Goal: Check status: Check status

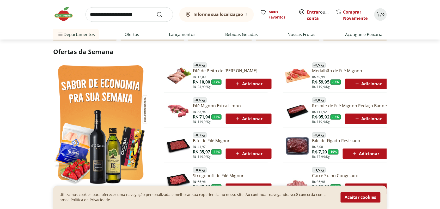
scroll to position [293, 0]
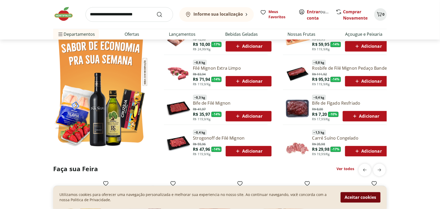
click at [350, 195] on button "Aceitar cookies" at bounding box center [361, 197] width 40 height 10
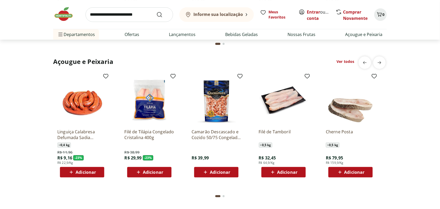
scroll to position [554, 0]
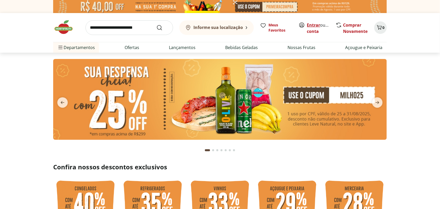
click at [316, 26] on link "Entrar" at bounding box center [313, 25] width 13 height 6
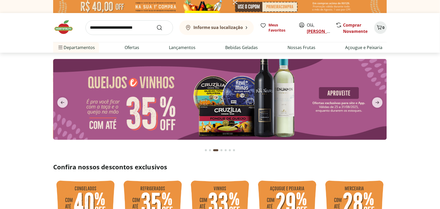
click at [313, 30] on link "Eleonora" at bounding box center [324, 31] width 34 height 6
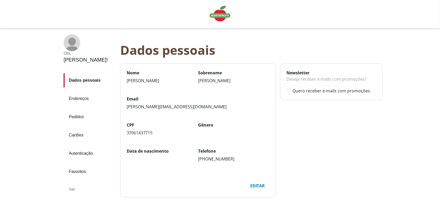
click at [77, 110] on link "Pedidos" at bounding box center [90, 117] width 52 height 14
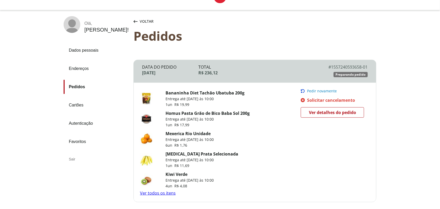
scroll to position [33, 0]
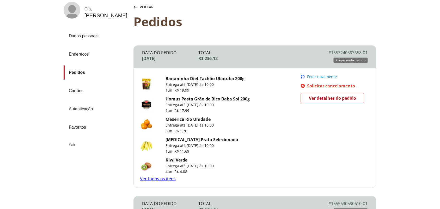
click at [159, 178] on link "Ver todos os itens" at bounding box center [158, 179] width 36 height 6
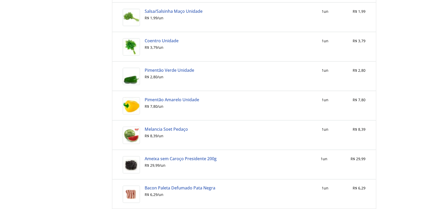
scroll to position [659, 0]
